Goal: Find specific fact: Find specific fact

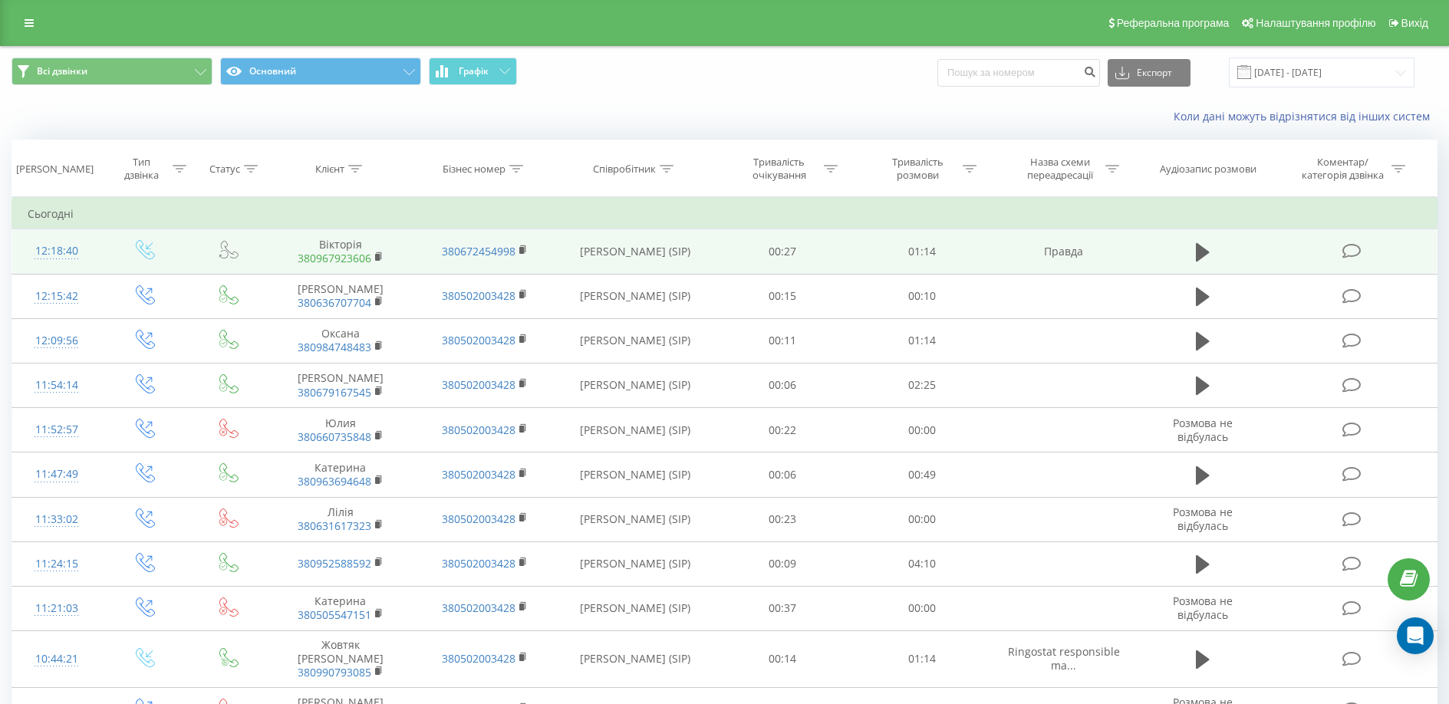
drag, startPoint x: 331, startPoint y: 259, endPoint x: 323, endPoint y: 257, distance: 7.8
click at [323, 257] on link "380967923606" at bounding box center [335, 258] width 74 height 15
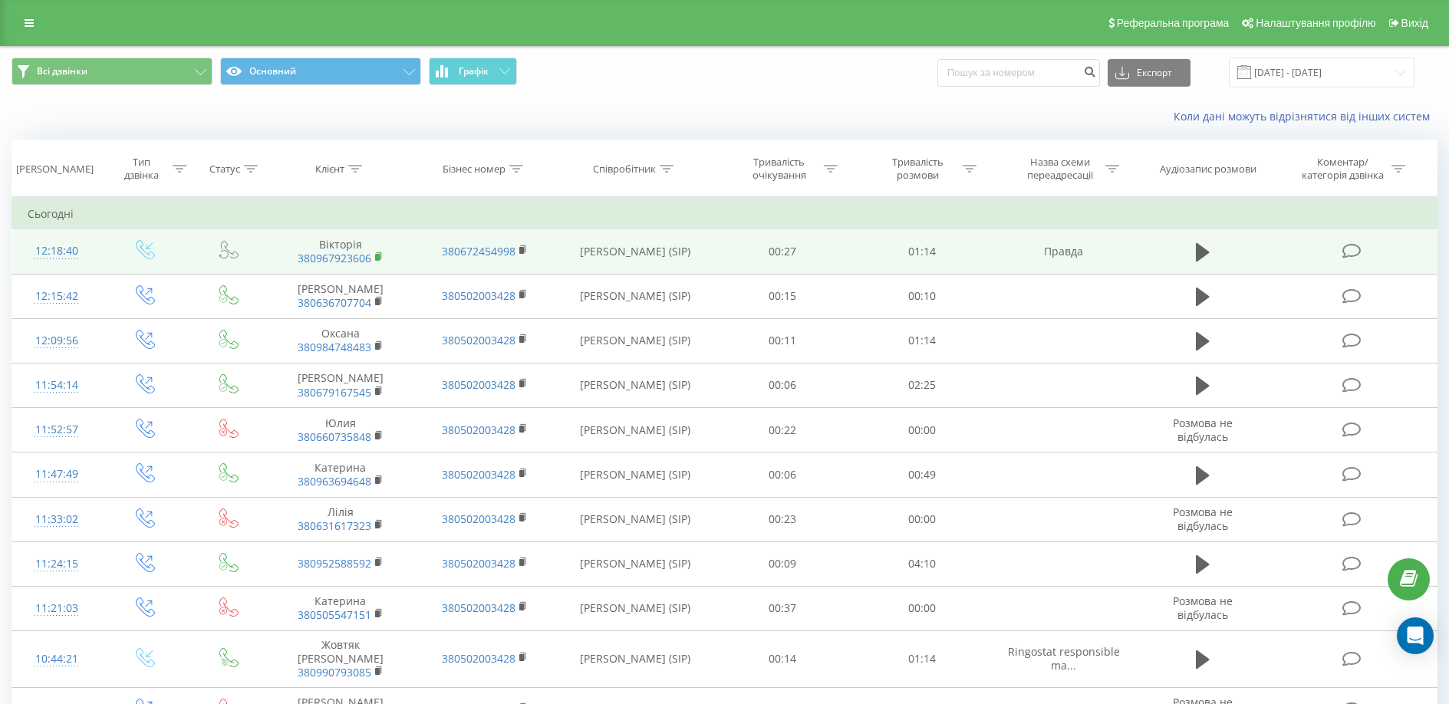
click at [377, 256] on rect at bounding box center [377, 257] width 5 height 7
